Goal: Task Accomplishment & Management: Use online tool/utility

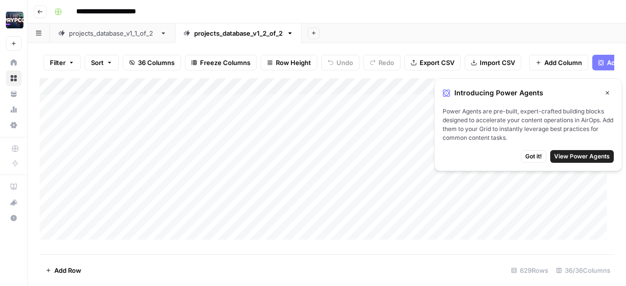
click at [610, 91] on icon "button" at bounding box center [608, 93] width 6 height 6
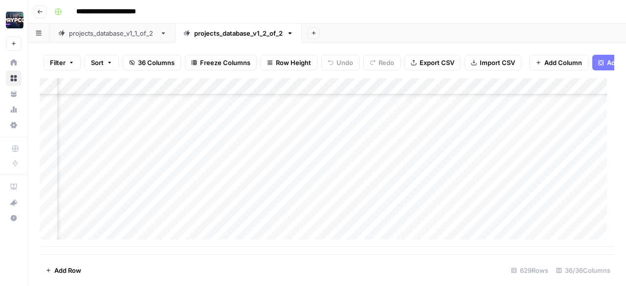
scroll to position [10334, 2358]
click at [335, 221] on div "Add Column" at bounding box center [327, 162] width 575 height 169
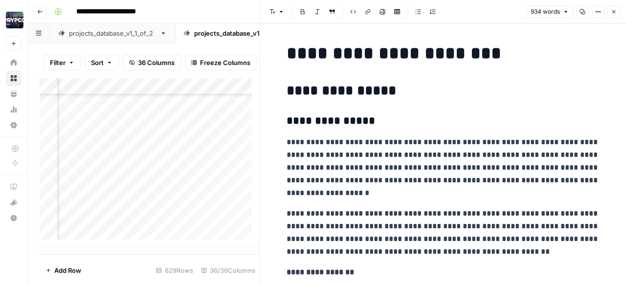
click at [363, 11] on button "Link" at bounding box center [368, 11] width 13 height 13
click at [526, 52] on h1 "**********" at bounding box center [443, 53] width 313 height 21
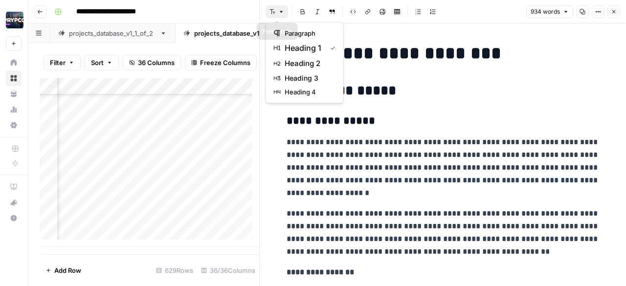
click at [270, 9] on icon "button" at bounding box center [272, 11] width 5 height 5
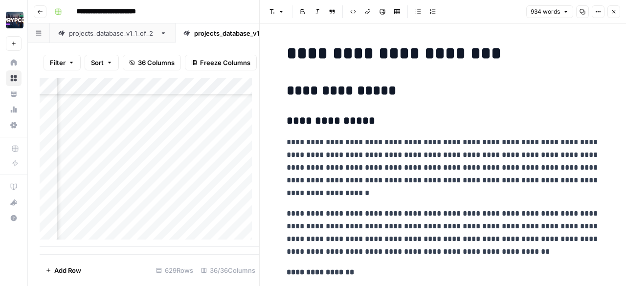
click at [364, 11] on button "Link" at bounding box center [368, 11] width 13 height 13
click at [354, 11] on icon "button" at bounding box center [353, 12] width 6 height 6
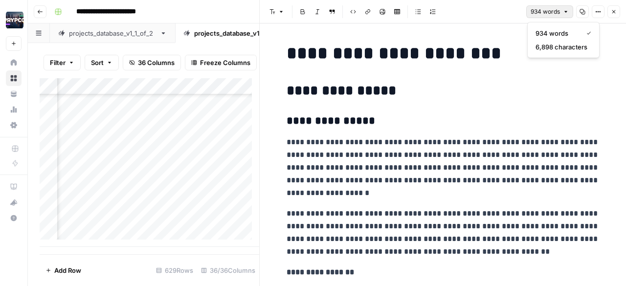
click at [568, 14] on icon "button" at bounding box center [566, 12] width 6 height 6
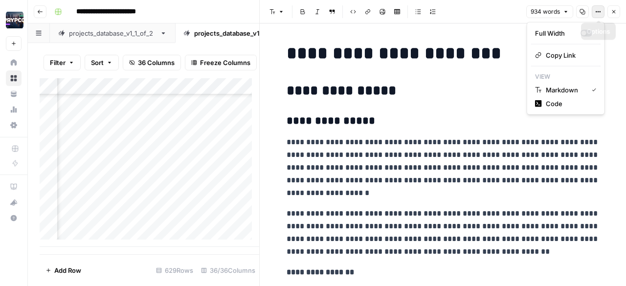
click at [598, 12] on icon "button" at bounding box center [598, 12] width 6 height 6
click at [568, 107] on span "Code" at bounding box center [569, 104] width 47 height 10
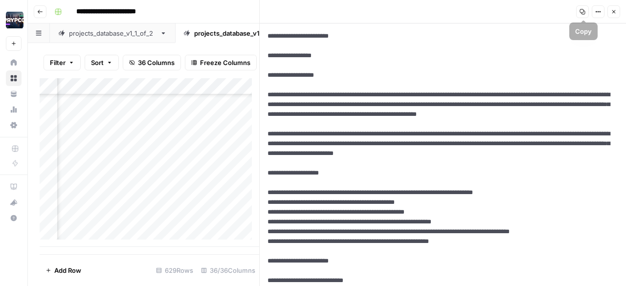
click at [584, 10] on icon "button" at bounding box center [583, 12] width 6 height 6
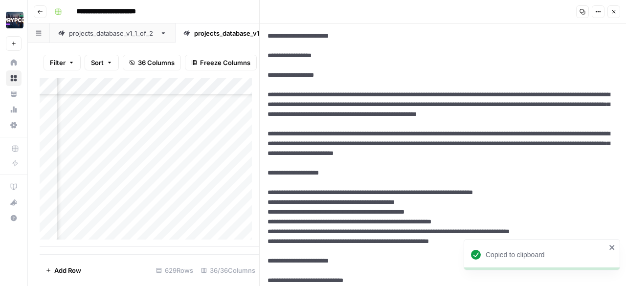
scroll to position [10334, 2238]
click at [613, 11] on icon "button" at bounding box center [614, 12] width 6 height 6
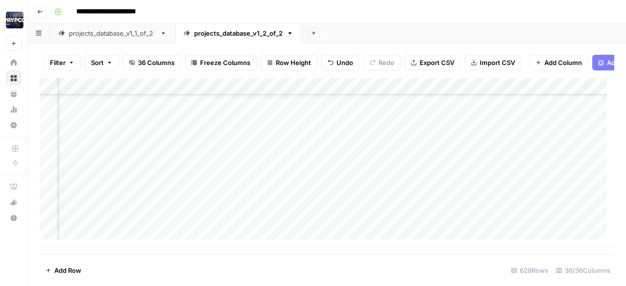
scroll to position [10334, 0]
click at [255, 234] on div "Add Column" at bounding box center [327, 162] width 575 height 169
type textarea "**********"
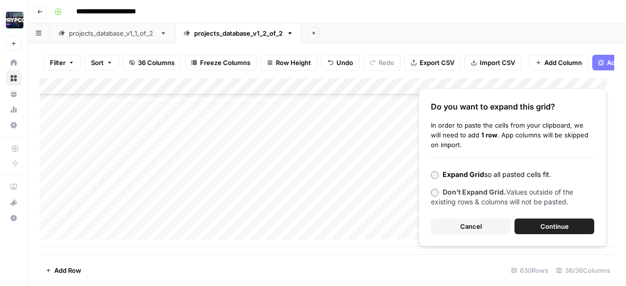
click at [533, 228] on button "Continue" at bounding box center [555, 227] width 80 height 16
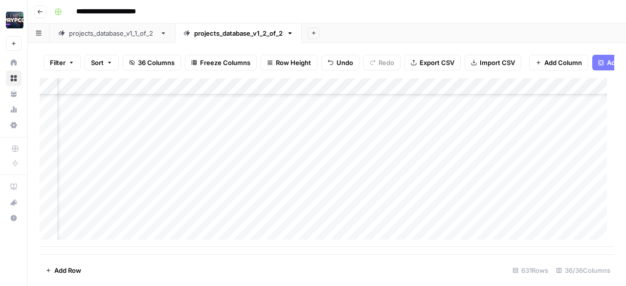
scroll to position [10368, 0]
click at [100, 206] on div "Add Column" at bounding box center [327, 162] width 575 height 169
click at [100, 220] on div "Add Column" at bounding box center [327, 162] width 575 height 169
click at [206, 205] on div "Add Column" at bounding box center [327, 162] width 575 height 169
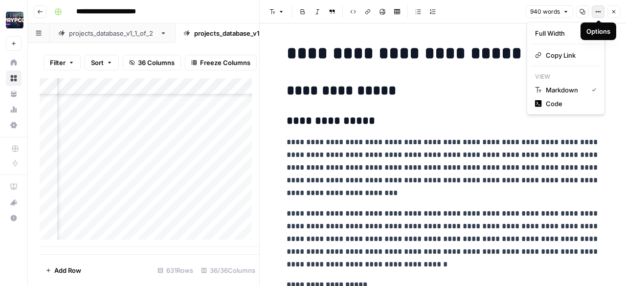
click at [600, 9] on icon "button" at bounding box center [598, 12] width 6 height 6
click at [560, 103] on span "Code" at bounding box center [569, 104] width 47 height 10
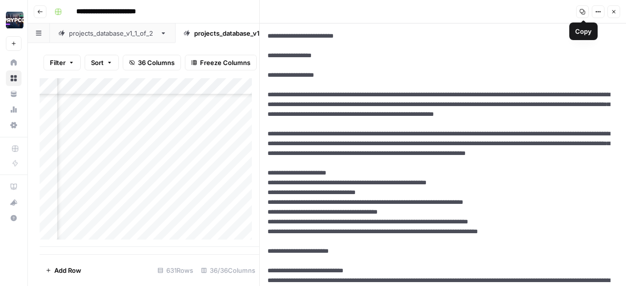
click at [585, 13] on icon "button" at bounding box center [583, 12] width 6 height 6
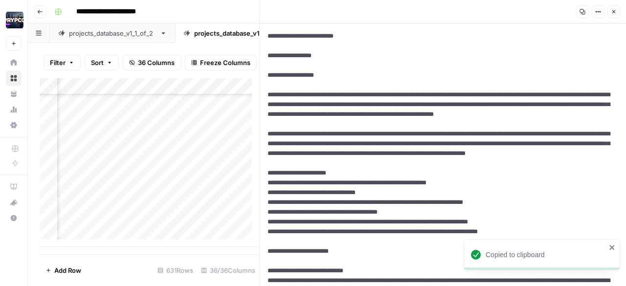
click at [619, 6] on button "Close" at bounding box center [614, 11] width 13 height 13
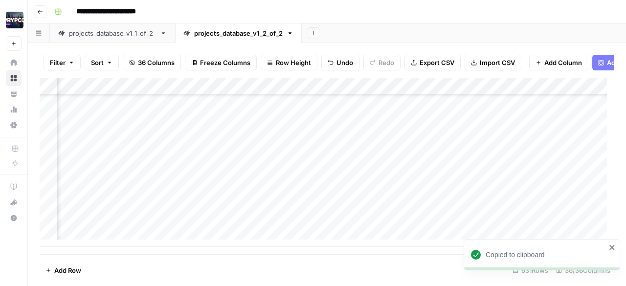
scroll to position [10368, 2411]
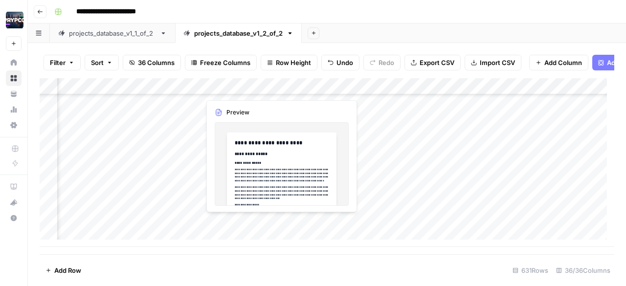
click at [233, 225] on div "Add Column" at bounding box center [327, 162] width 575 height 169
click at [279, 221] on div "Add Column" at bounding box center [327, 162] width 575 height 169
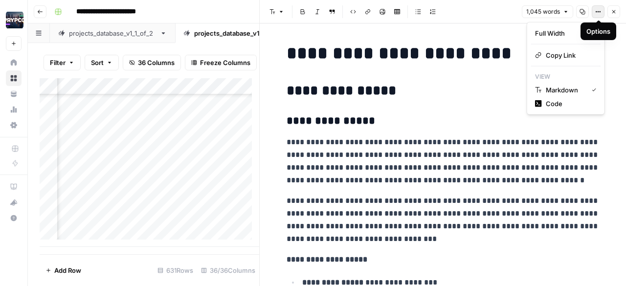
click at [598, 12] on icon "button" at bounding box center [598, 12] width 6 height 6
click at [557, 102] on span "Code" at bounding box center [569, 104] width 47 height 10
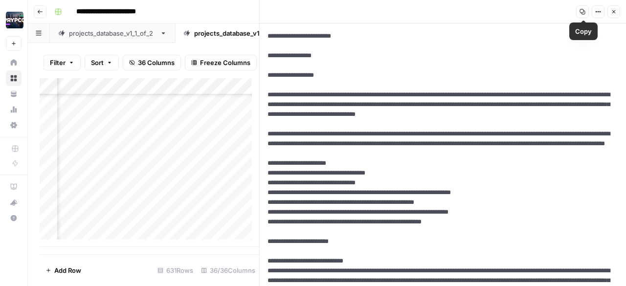
click at [583, 13] on icon "button" at bounding box center [582, 11] width 5 height 5
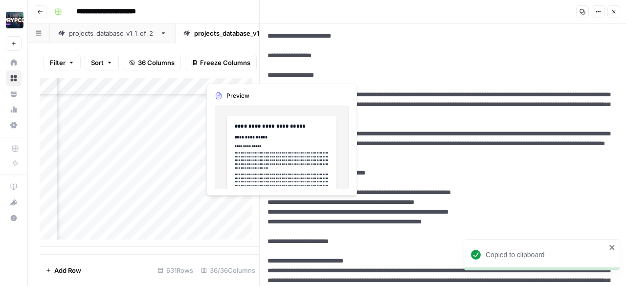
click at [223, 206] on div "Add Column" at bounding box center [150, 162] width 220 height 169
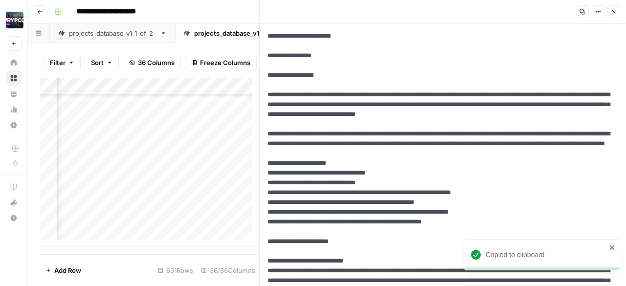
scroll to position [10368, 2494]
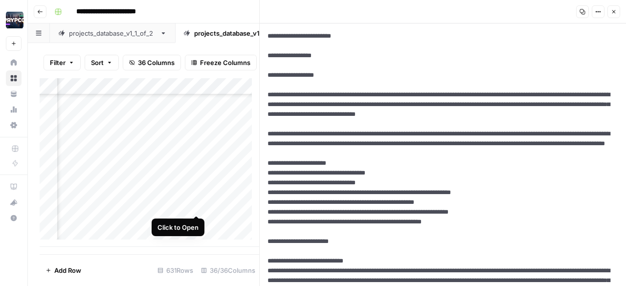
click at [195, 204] on div "Add Column" at bounding box center [150, 162] width 220 height 169
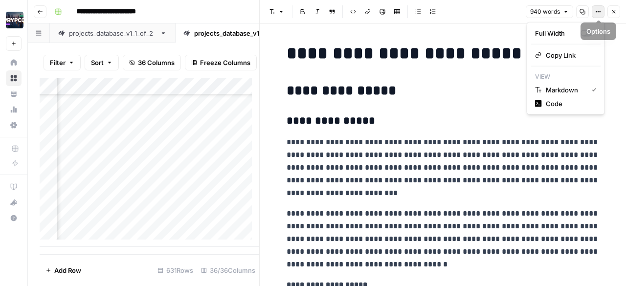
click at [597, 13] on icon "button" at bounding box center [598, 12] width 6 height 6
click at [551, 102] on span "Code" at bounding box center [569, 104] width 47 height 10
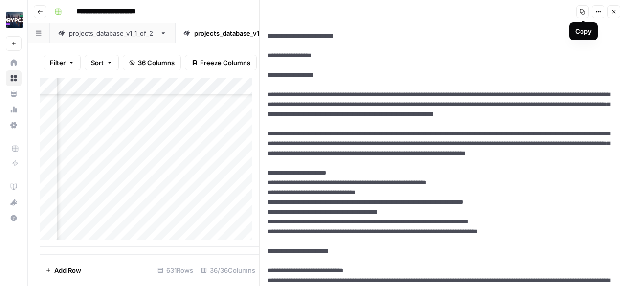
click at [583, 12] on icon "button" at bounding box center [583, 12] width 6 height 6
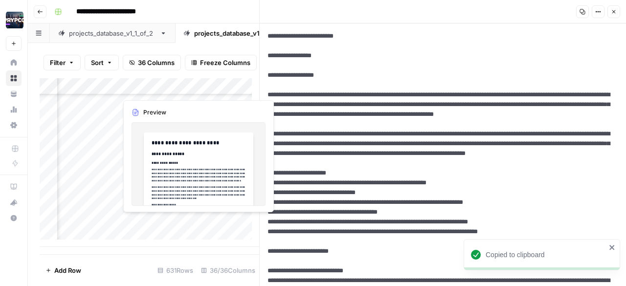
click at [153, 218] on div "Add Column" at bounding box center [150, 162] width 220 height 169
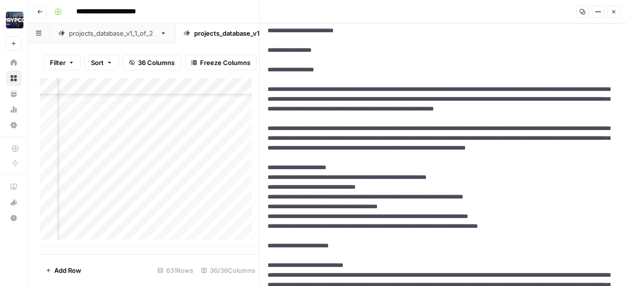
scroll to position [6, 0]
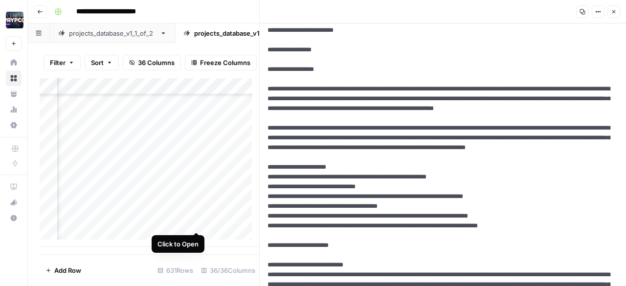
click at [198, 222] on div "Add Column" at bounding box center [150, 162] width 220 height 169
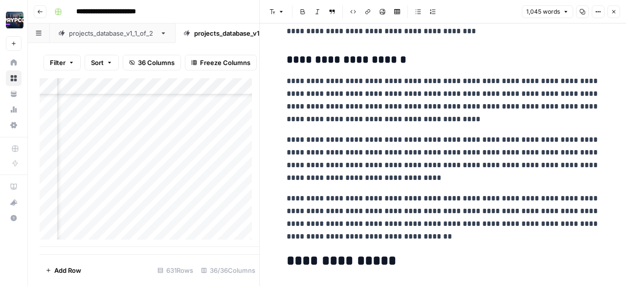
scroll to position [1081, 0]
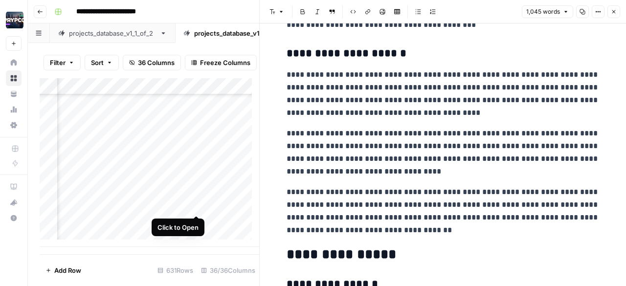
click at [198, 205] on div "Add Column" at bounding box center [150, 162] width 220 height 169
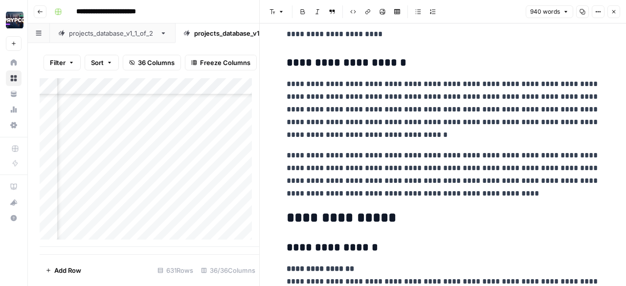
scroll to position [1090, 0]
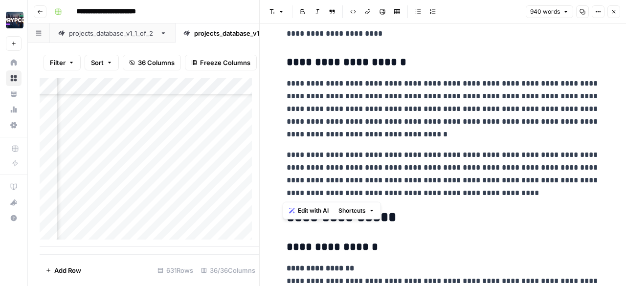
drag, startPoint x: 516, startPoint y: 196, endPoint x: 281, endPoint y: 83, distance: 260.0
copy div "**********"
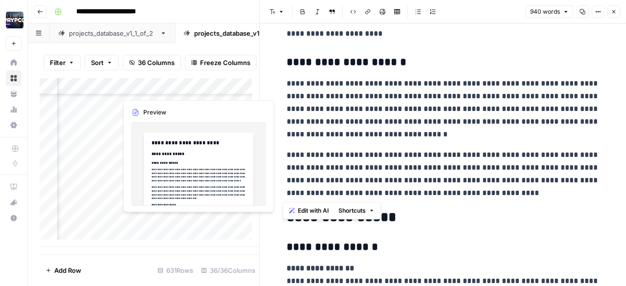
click at [156, 221] on div "Add Column" at bounding box center [150, 162] width 220 height 169
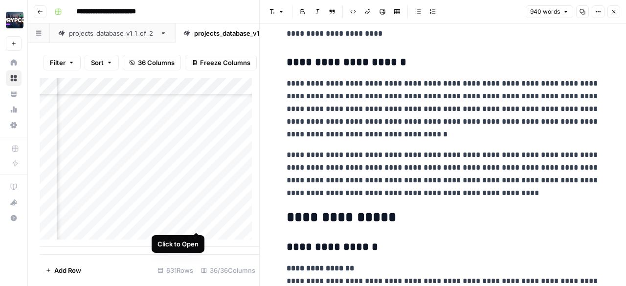
click at [200, 220] on div "Add Column" at bounding box center [150, 162] width 220 height 169
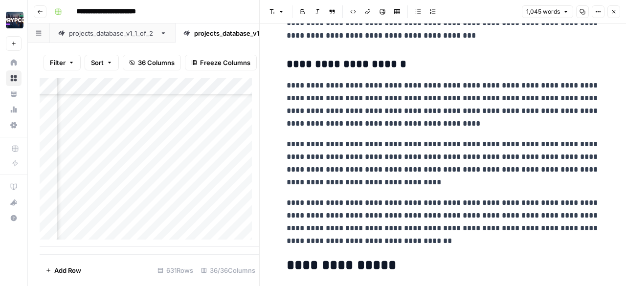
scroll to position [1067, 0]
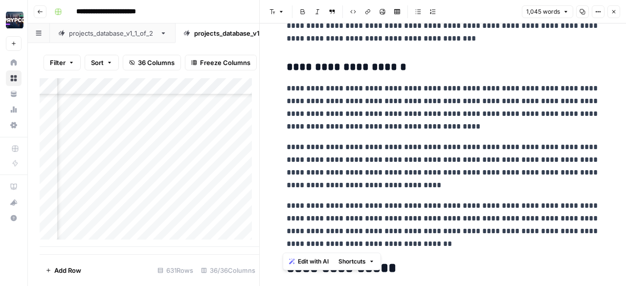
drag, startPoint x: 447, startPoint y: 243, endPoint x: 277, endPoint y: 89, distance: 229.6
click at [281, 89] on div "**********" at bounding box center [443, 56] width 325 height 2168
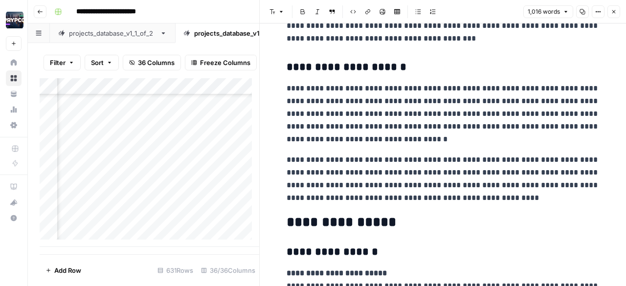
click at [512, 197] on p "**********" at bounding box center [443, 179] width 313 height 51
click at [195, 223] on div "Add Column" at bounding box center [150, 162] width 220 height 169
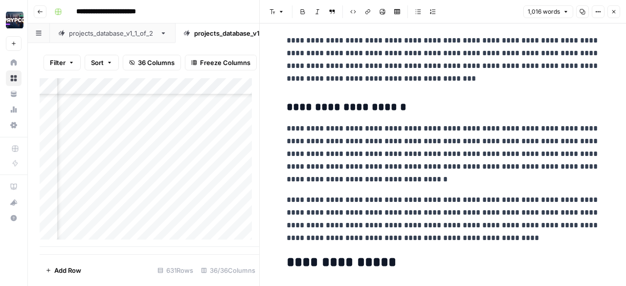
scroll to position [1027, 0]
click at [598, 9] on icon "button" at bounding box center [598, 12] width 6 height 6
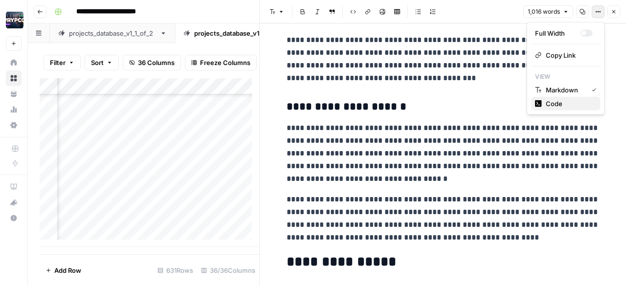
click at [561, 103] on span "Code" at bounding box center [569, 104] width 47 height 10
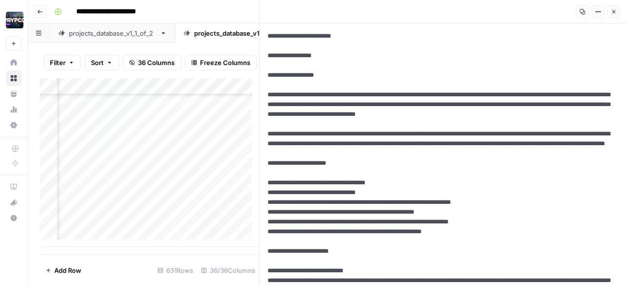
click at [583, 12] on icon "button" at bounding box center [583, 12] width 6 height 6
